Goal: Task Accomplishment & Management: Use online tool/utility

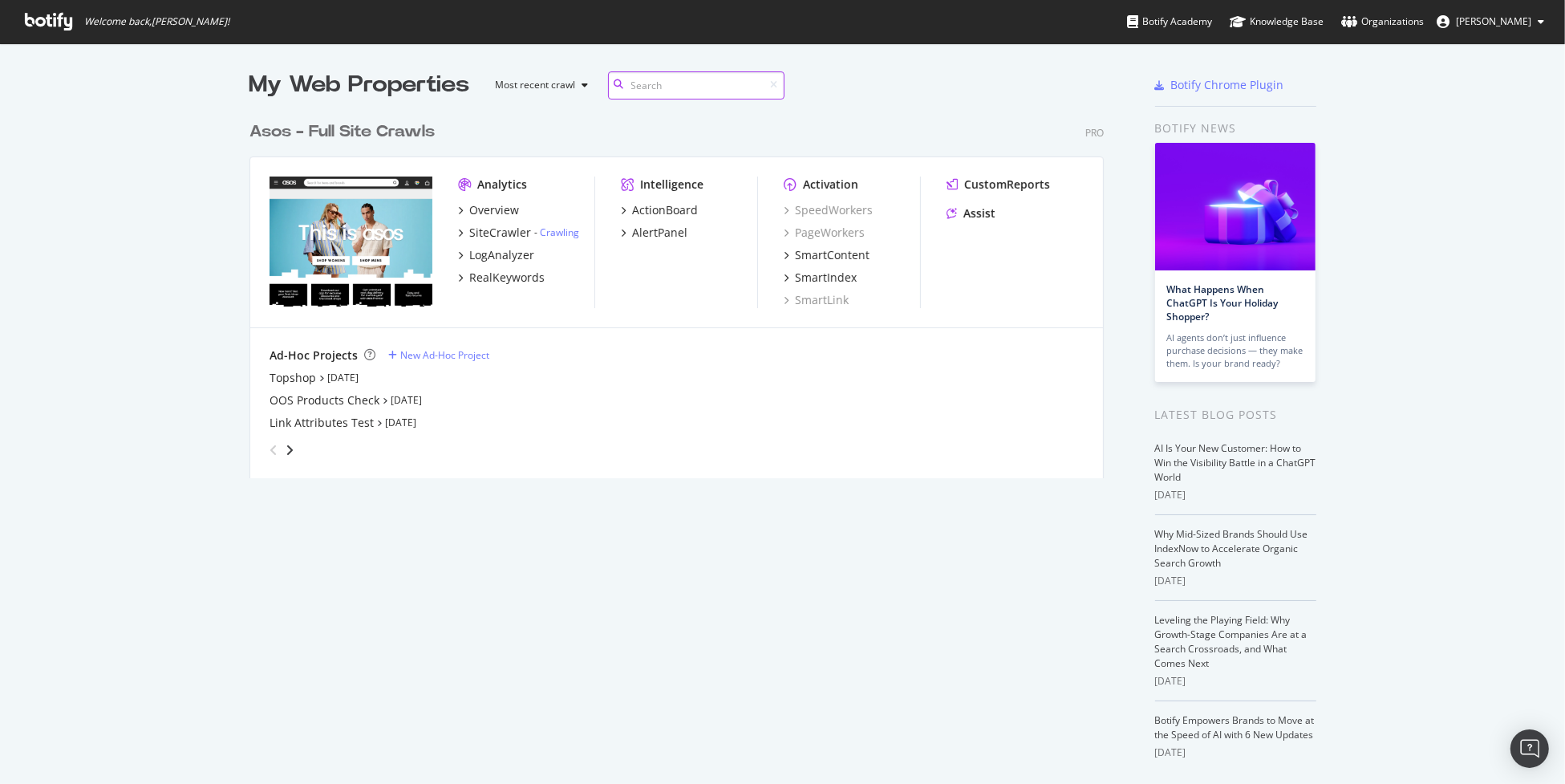
scroll to position [365, 854]
click at [516, 251] on div "LogAnalyzer" at bounding box center [502, 255] width 65 height 16
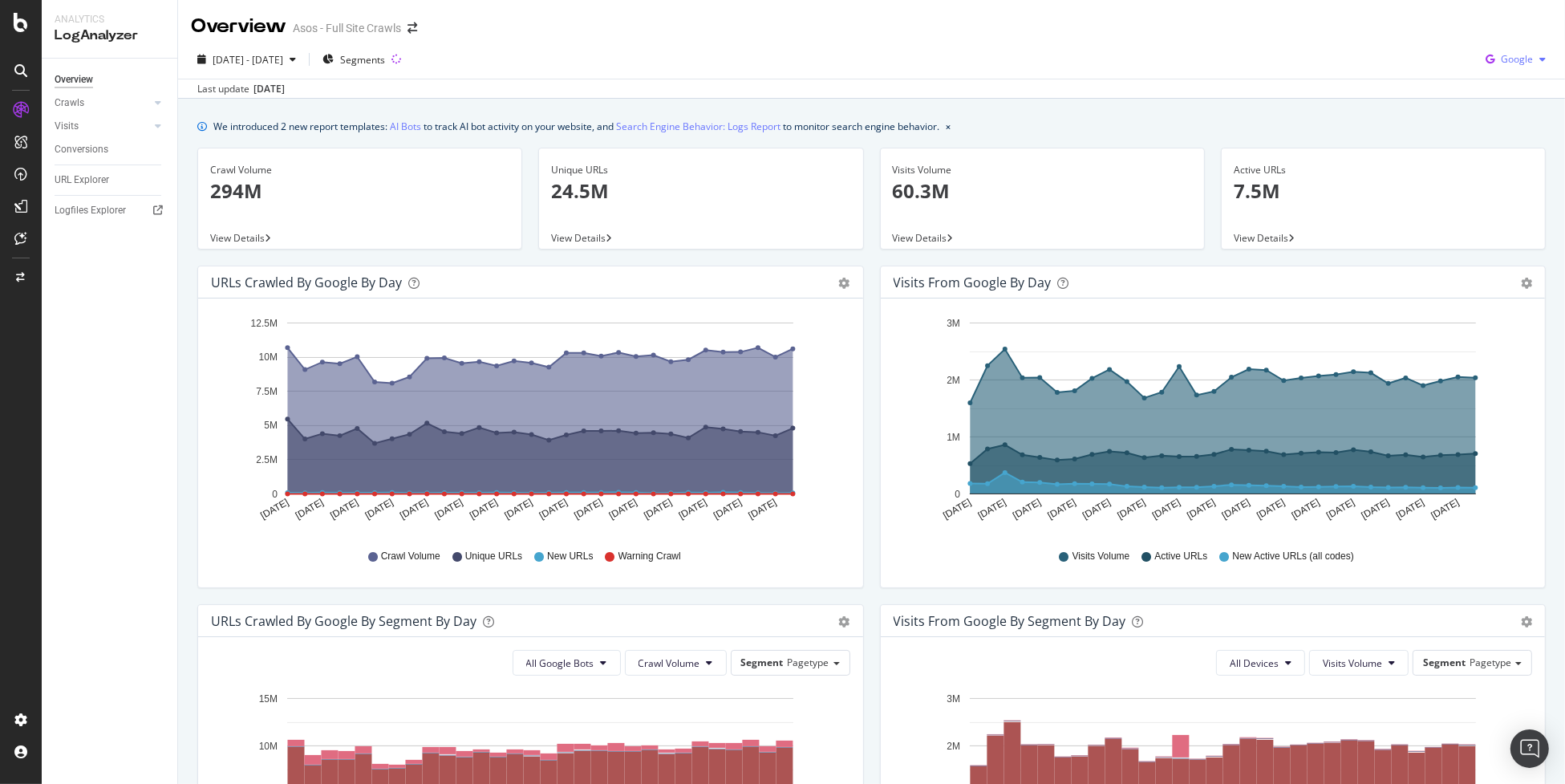
click at [1501, 56] on span "Google" at bounding box center [1517, 59] width 32 height 13
click at [1510, 153] on span "OpenAI" at bounding box center [1517, 151] width 59 height 14
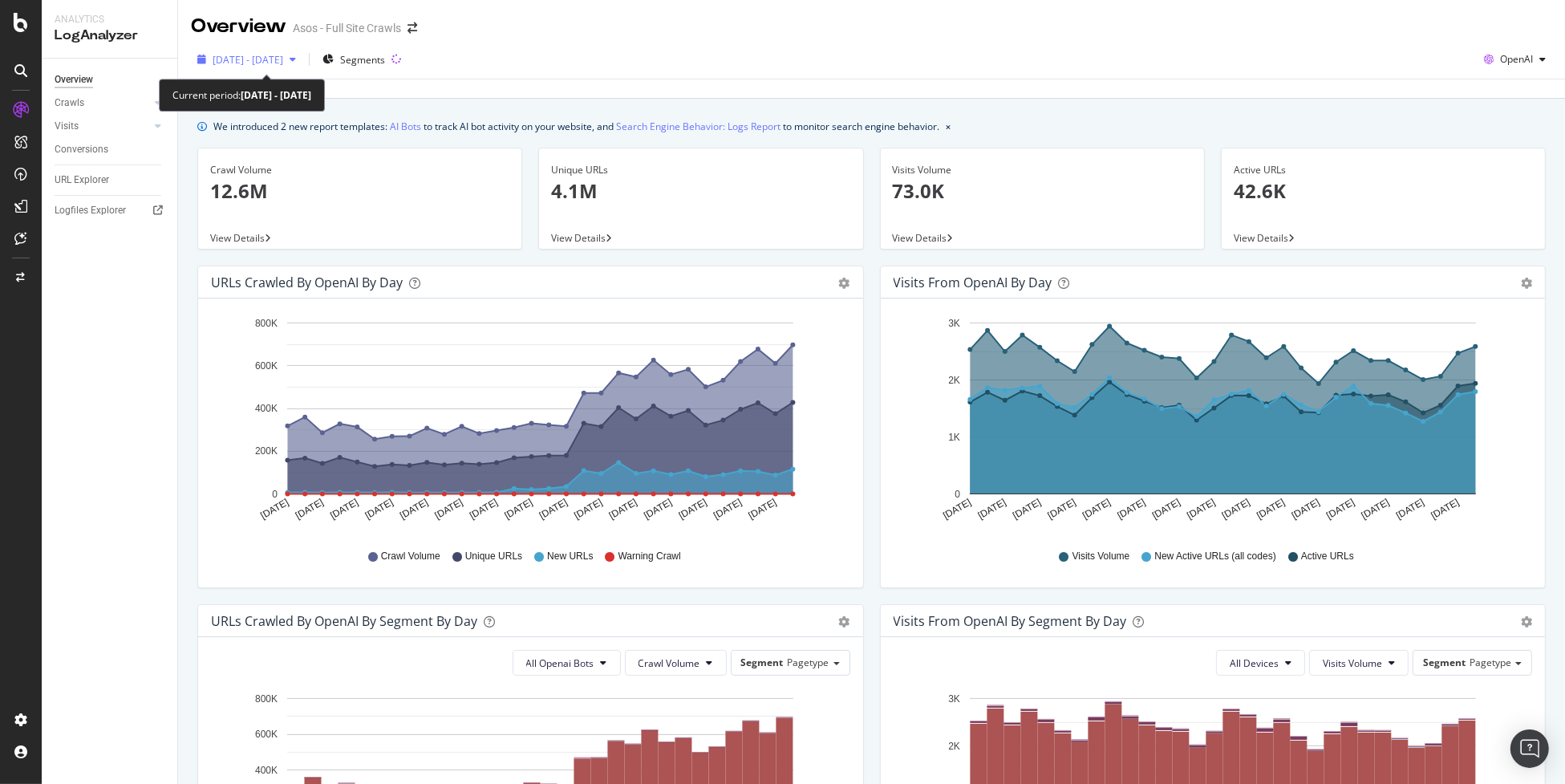
click at [282, 60] on span "[DATE] - [DATE]" at bounding box center [247, 60] width 71 height 13
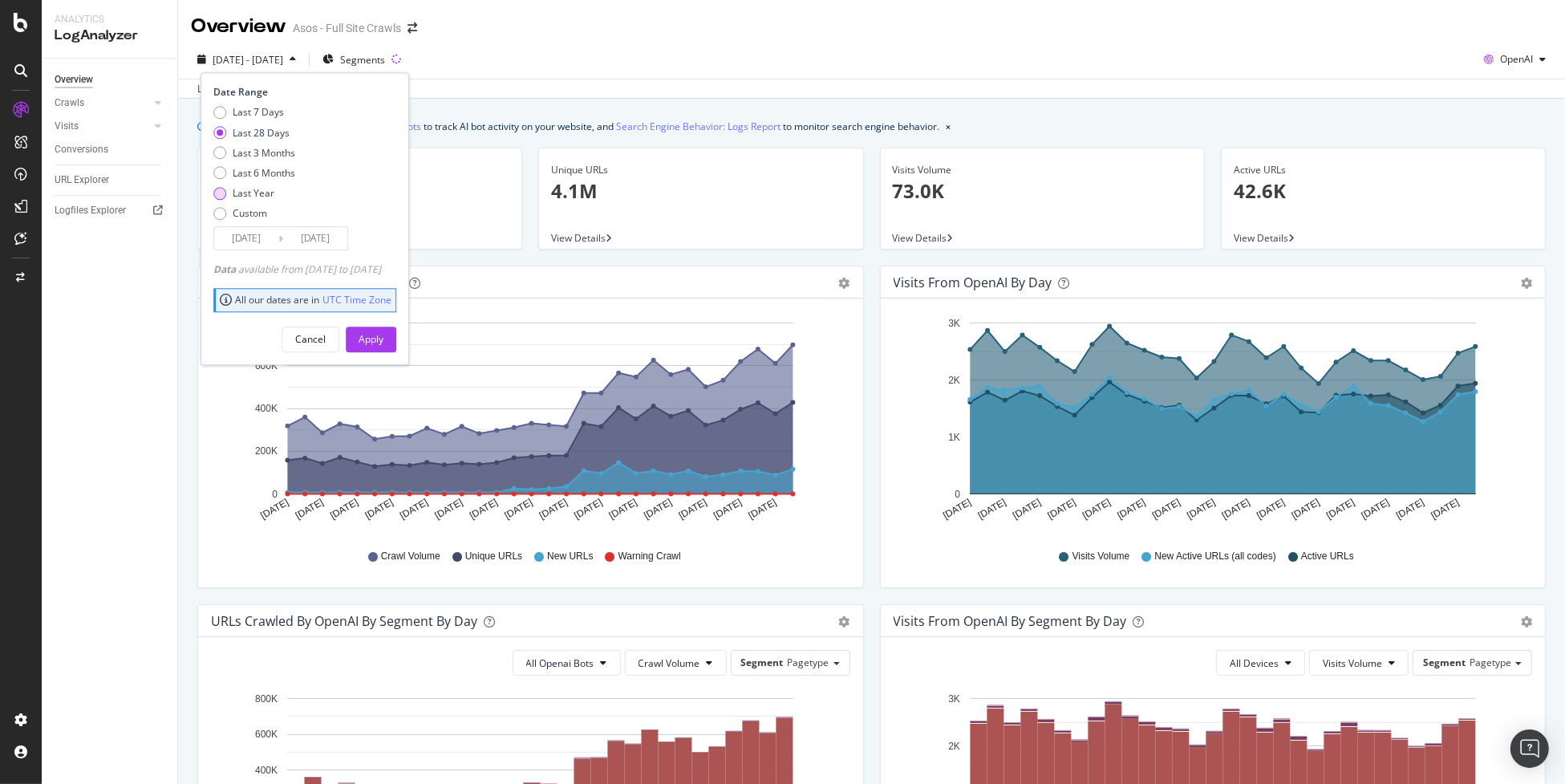
click at [255, 191] on div "Last Year" at bounding box center [253, 193] width 42 height 13
type input "[DATE]"
click at [384, 336] on div "Apply" at bounding box center [371, 339] width 25 height 13
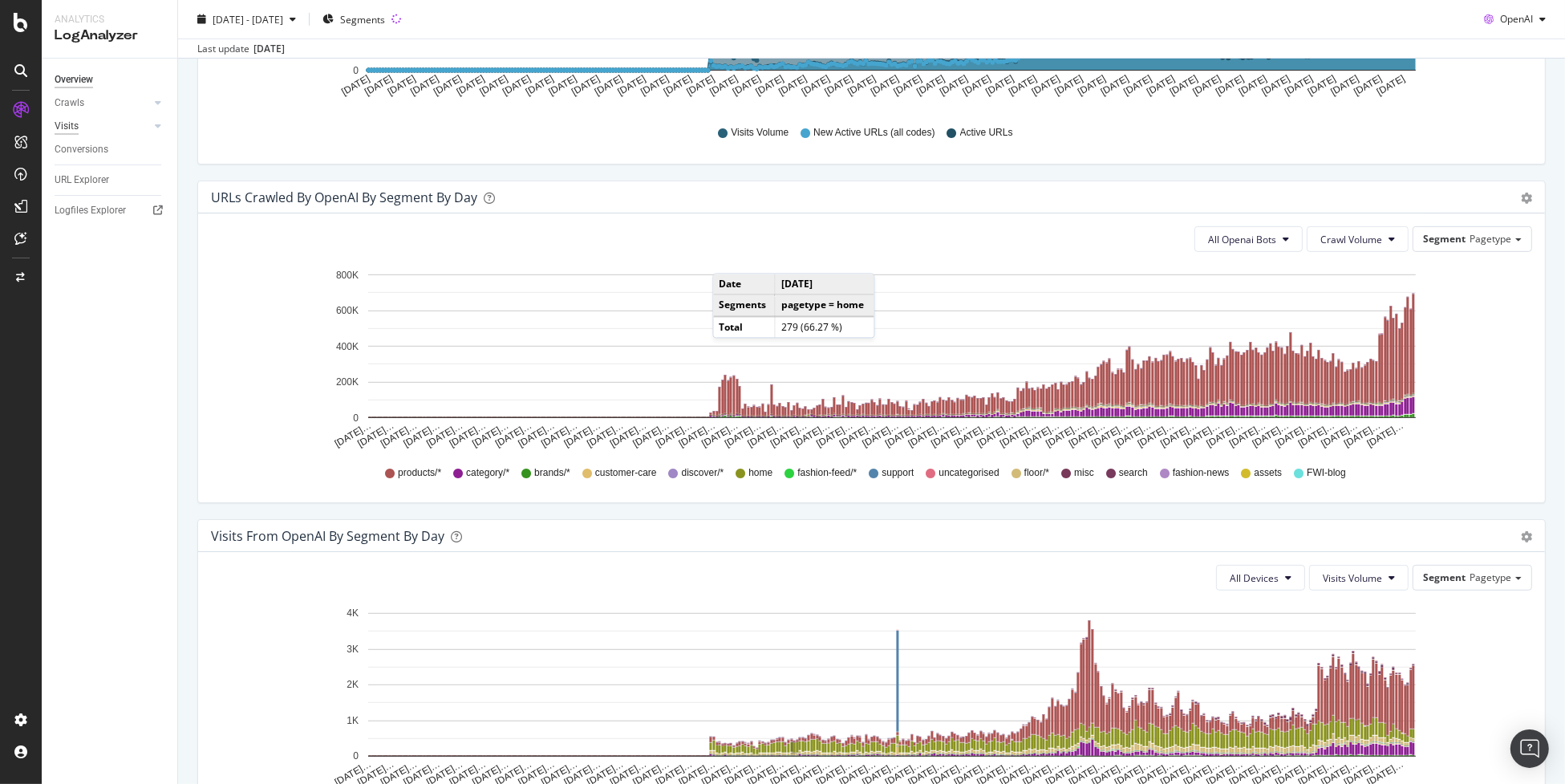
scroll to position [632, 0]
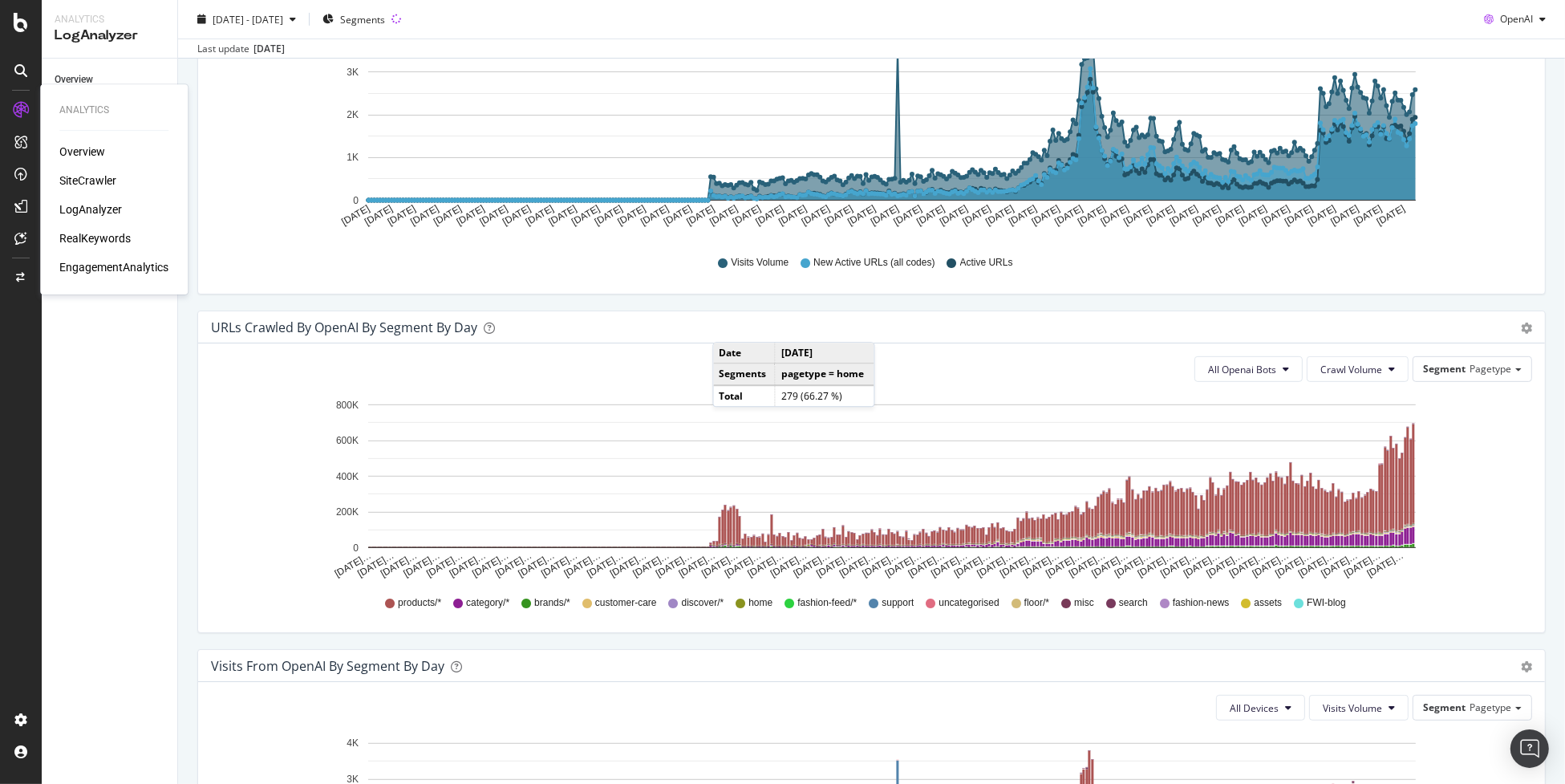
click at [87, 178] on div "SiteCrawler" at bounding box center [87, 180] width 57 height 16
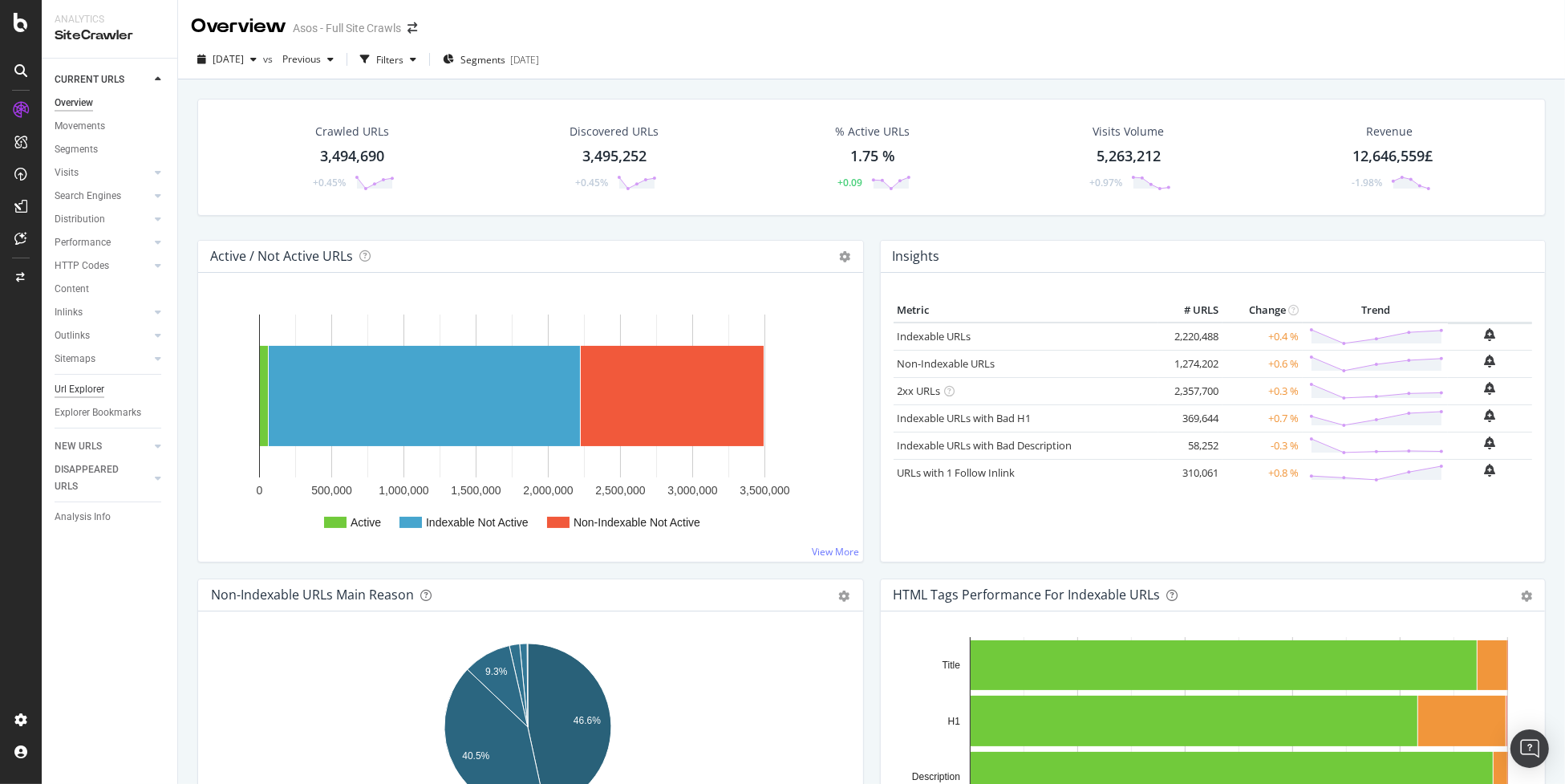
click at [74, 383] on div "Url Explorer" at bounding box center [80, 390] width 50 height 17
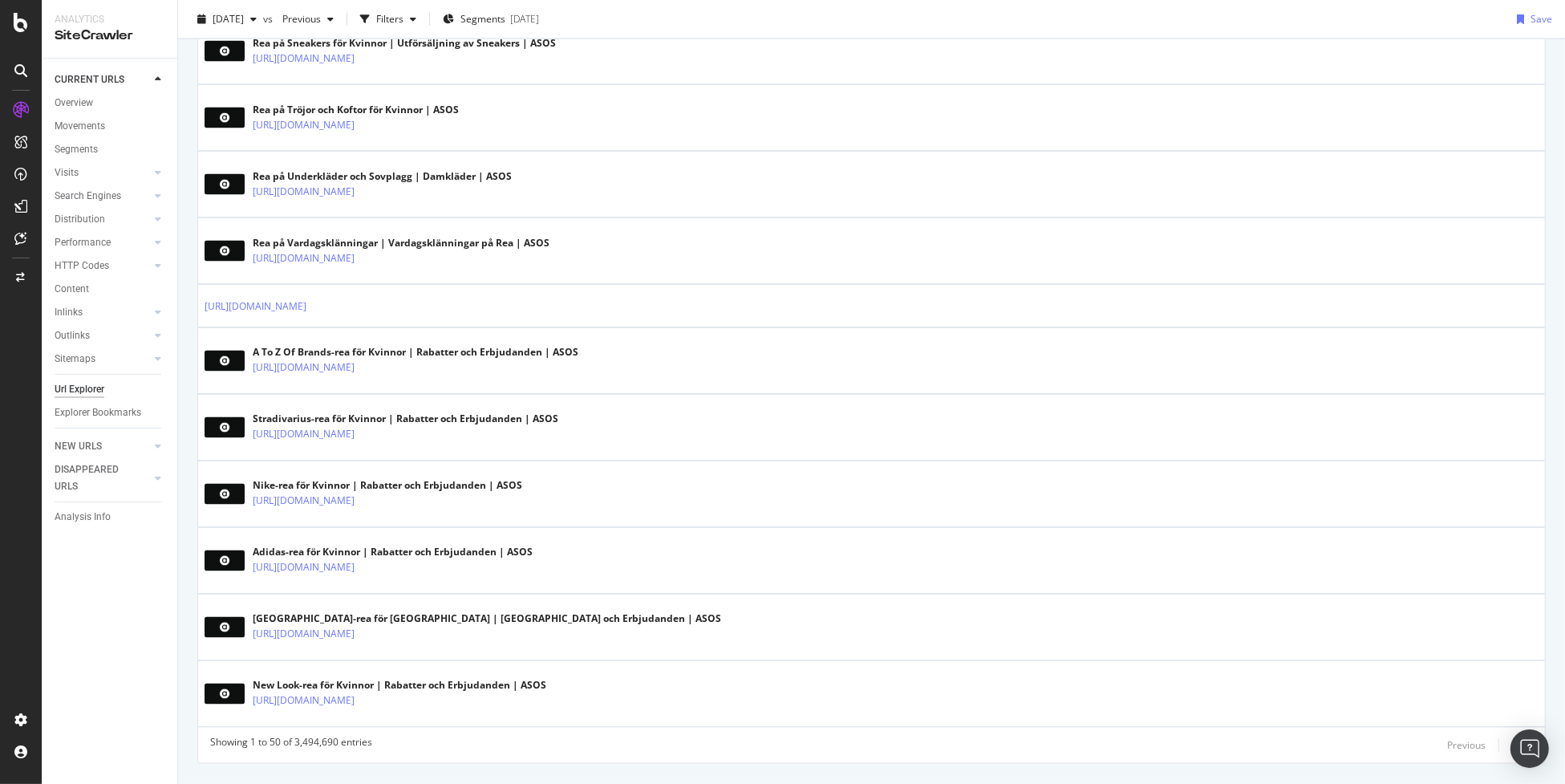
scroll to position [2995, 0]
